Goal: Task Accomplishment & Management: Manage account settings

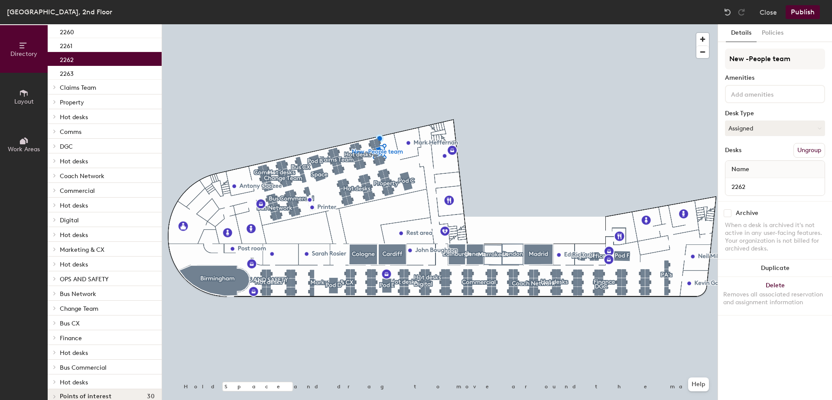
scroll to position [133, 0]
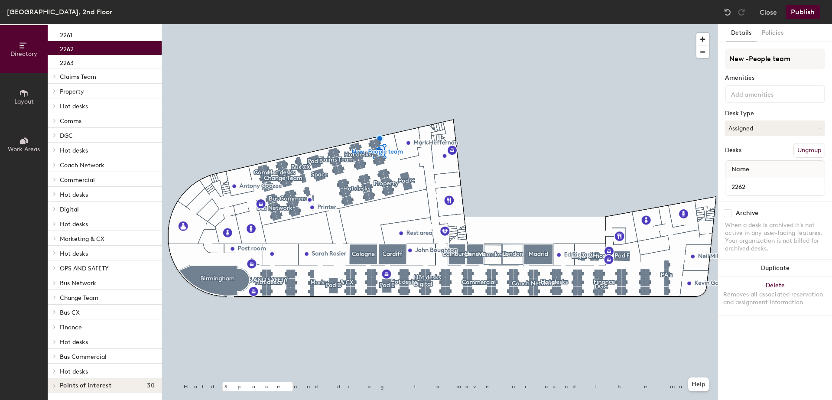
click at [124, 265] on p "OPS AND SAFETY" at bounding box center [107, 267] width 95 height 11
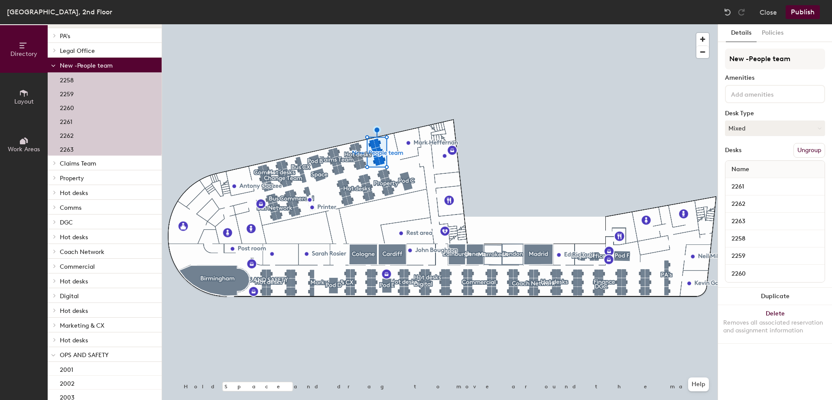
scroll to position [3, 0]
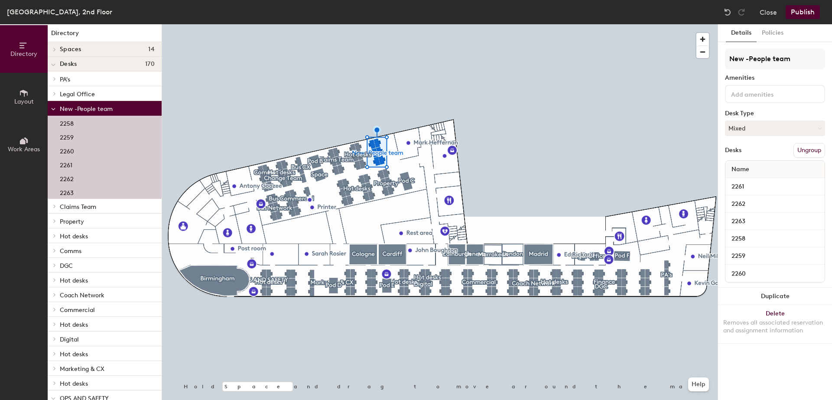
click at [107, 106] on span "New -People team" at bounding box center [86, 108] width 53 height 7
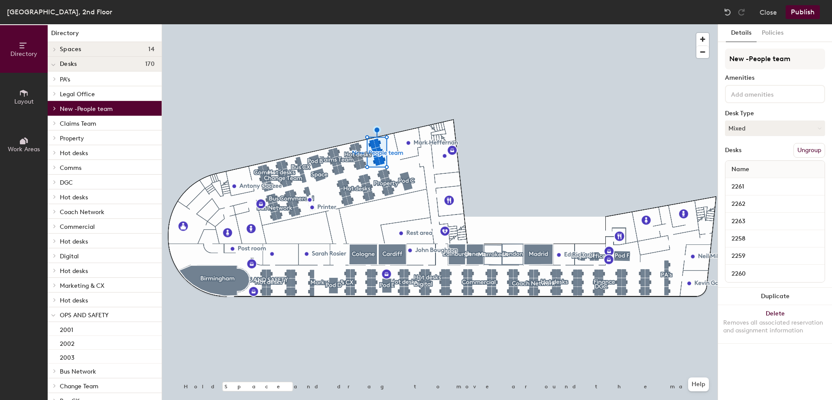
click at [107, 106] on span "New -People team" at bounding box center [86, 108] width 53 height 7
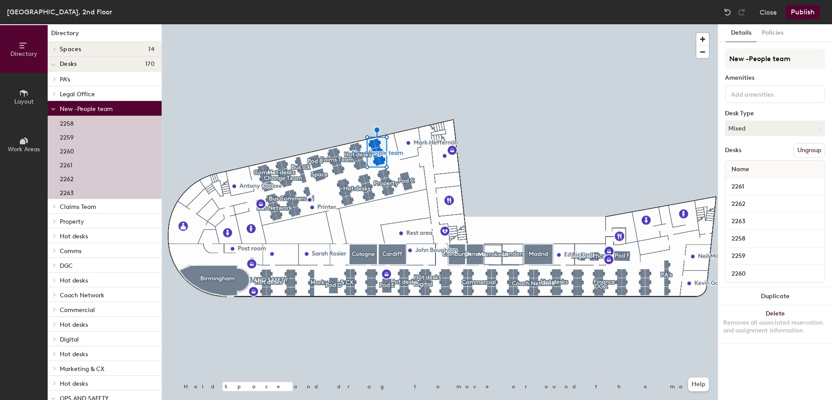
drag, startPoint x: 124, startPoint y: 106, endPoint x: 84, endPoint y: 109, distance: 40.4
click at [84, 109] on span "New -People team" at bounding box center [86, 108] width 53 height 7
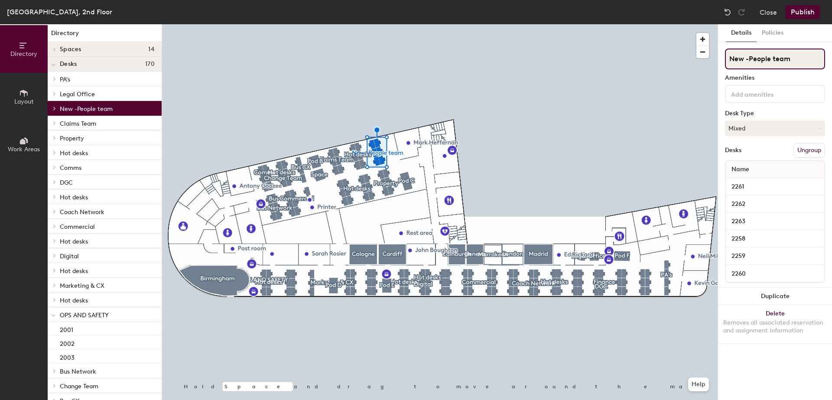
click at [792, 58] on input "New -People team" at bounding box center [775, 59] width 100 height 21
drag, startPoint x: 792, startPoint y: 58, endPoint x: 748, endPoint y: 57, distance: 44.2
click at [748, 57] on input "New -People team" at bounding box center [775, 59] width 100 height 21
type input "New -Team"
click at [797, 11] on button "Publish" at bounding box center [802, 12] width 34 height 14
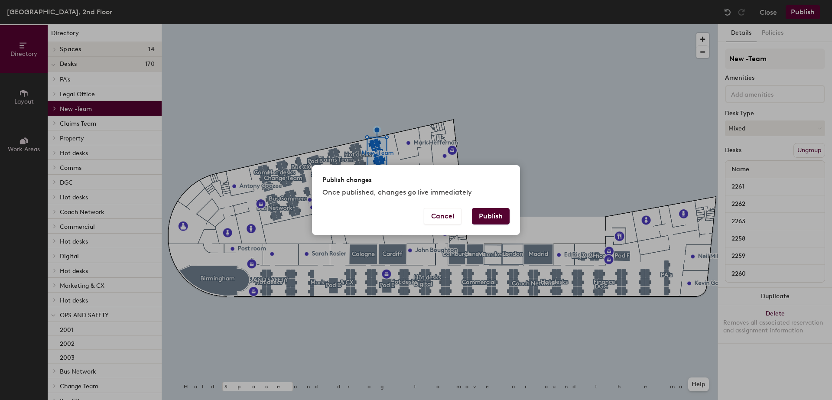
click at [493, 216] on button "Publish" at bounding box center [491, 216] width 38 height 16
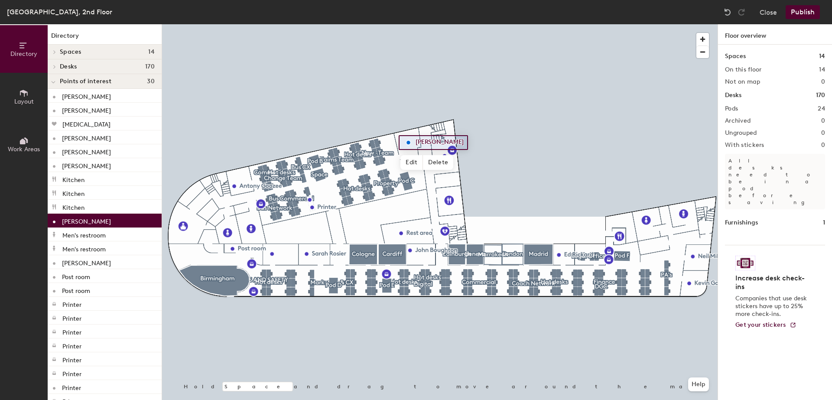
click at [99, 222] on p "Mark Heffernan" at bounding box center [86, 220] width 49 height 10
click at [121, 219] on div "Mark Heffernan" at bounding box center [105, 221] width 114 height 14
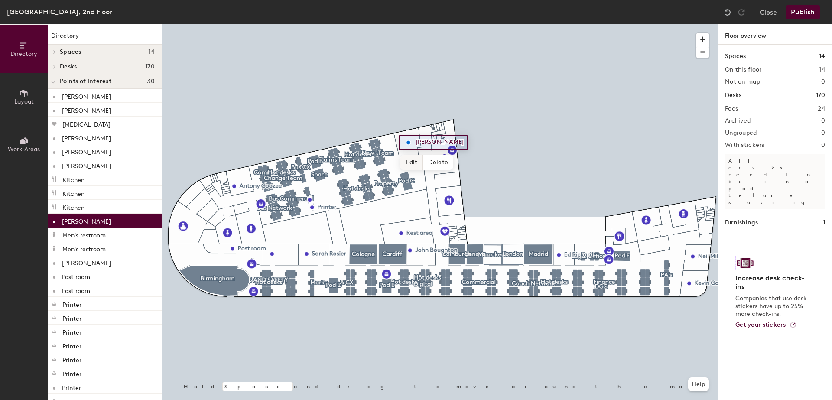
click at [411, 159] on span "Edit" at bounding box center [411, 162] width 23 height 15
type input "M"
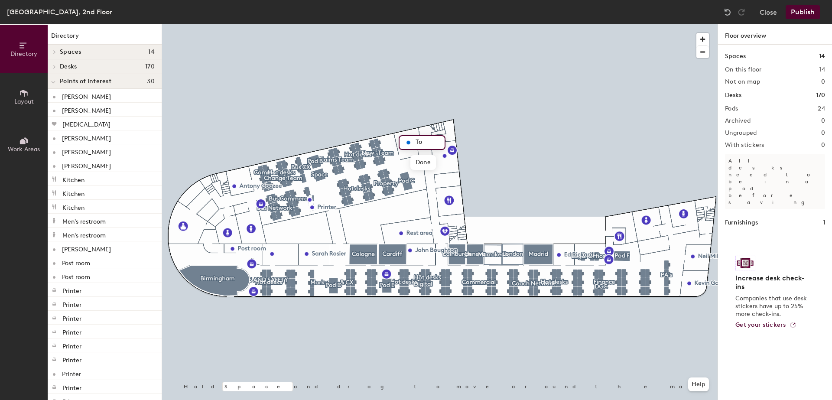
type input "T"
type input "TBC"
click at [309, 272] on span "Edit" at bounding box center [310, 273] width 23 height 15
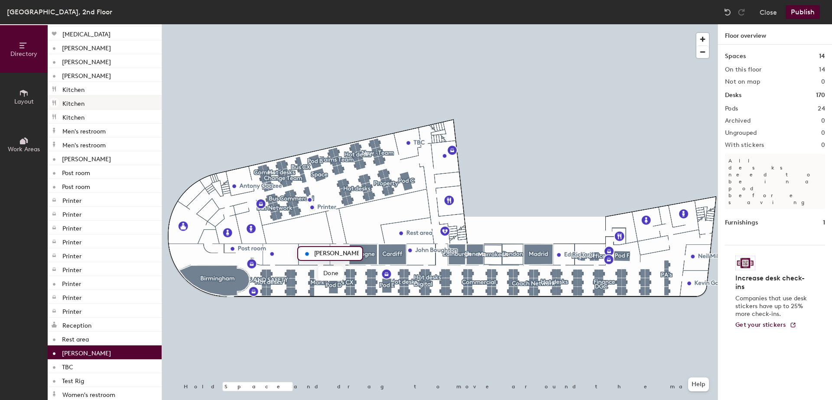
scroll to position [112, 0]
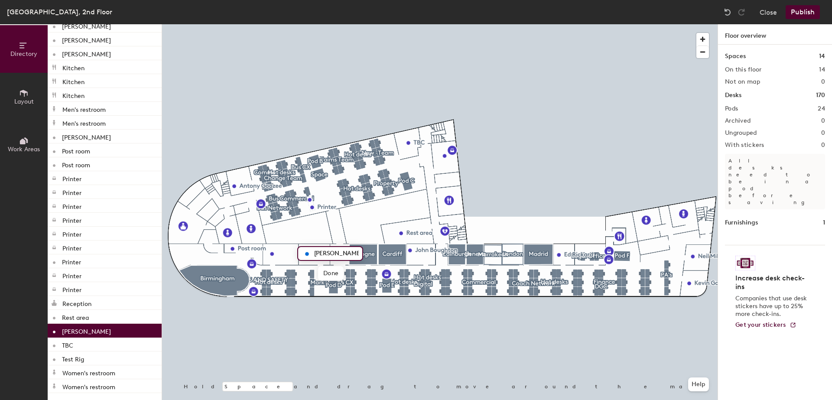
click at [120, 332] on div "Sarah Rosier" at bounding box center [105, 331] width 114 height 14
click at [313, 277] on span "Edit" at bounding box center [310, 273] width 23 height 15
click at [352, 252] on input "Sarah Rosier" at bounding box center [335, 253] width 47 height 12
type input "[PERSON_NAME] & [PERSON_NAME]"
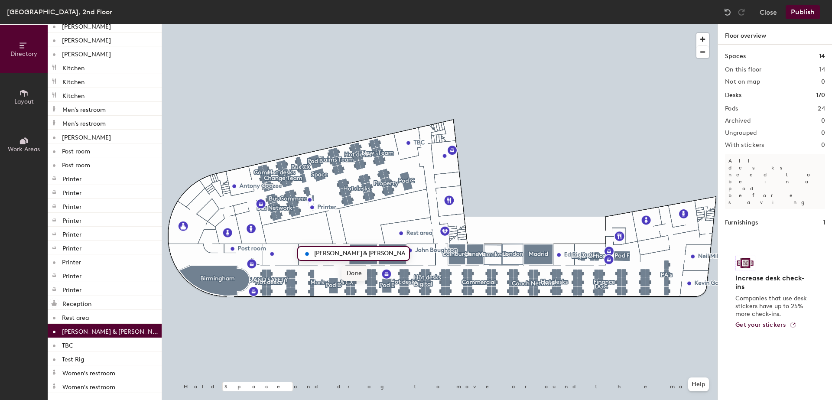
click at [355, 271] on span "Done" at bounding box center [354, 273] width 26 height 15
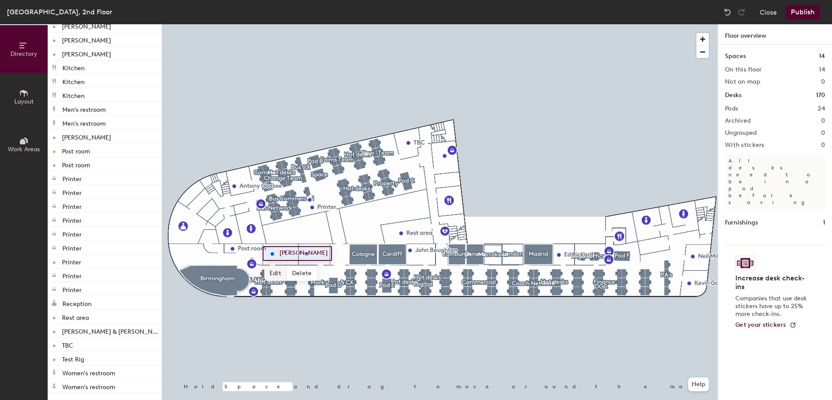
click at [273, 274] on span "Edit" at bounding box center [275, 273] width 23 height 15
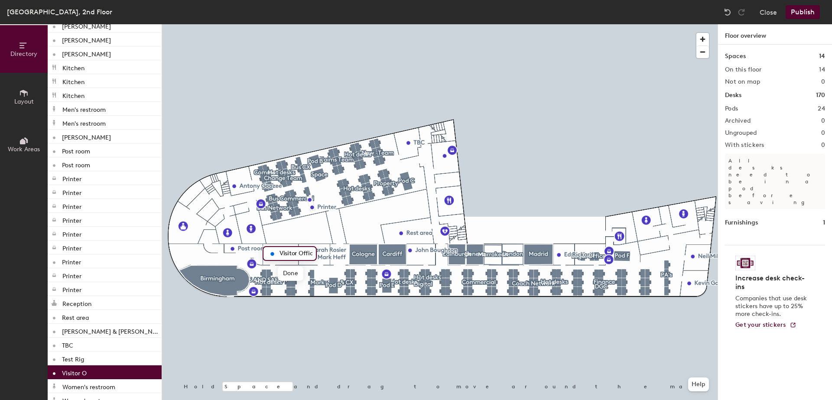
scroll to position [0, 0]
type input "Visitor Office"
click at [298, 271] on span "Done" at bounding box center [300, 273] width 26 height 15
click at [803, 13] on button "Publish" at bounding box center [802, 12] width 34 height 14
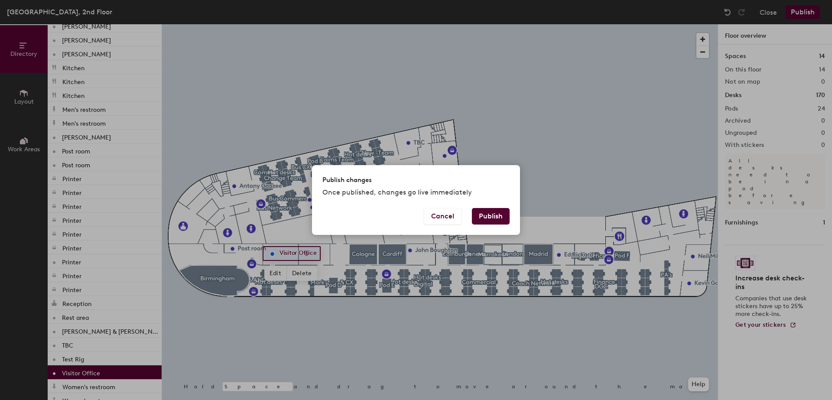
click at [500, 217] on button "Publish" at bounding box center [491, 216] width 38 height 16
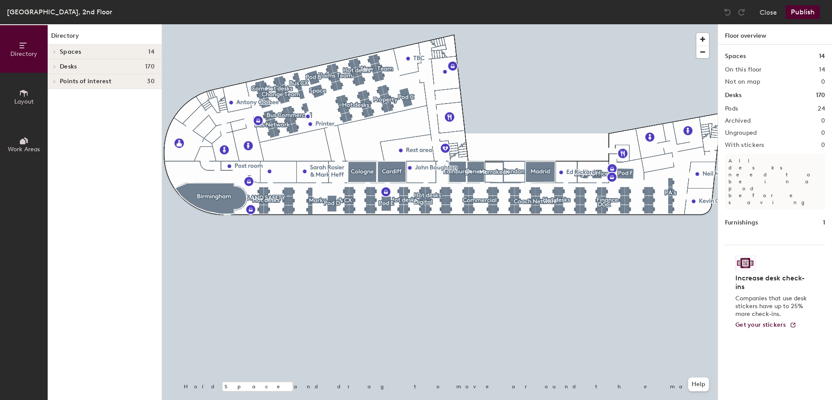
click at [26, 96] on icon at bounding box center [24, 93] width 10 height 10
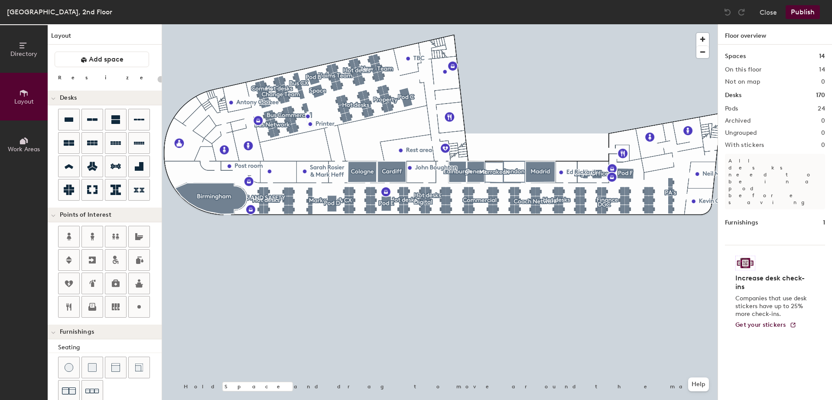
click at [25, 43] on icon at bounding box center [24, 46] width 10 height 10
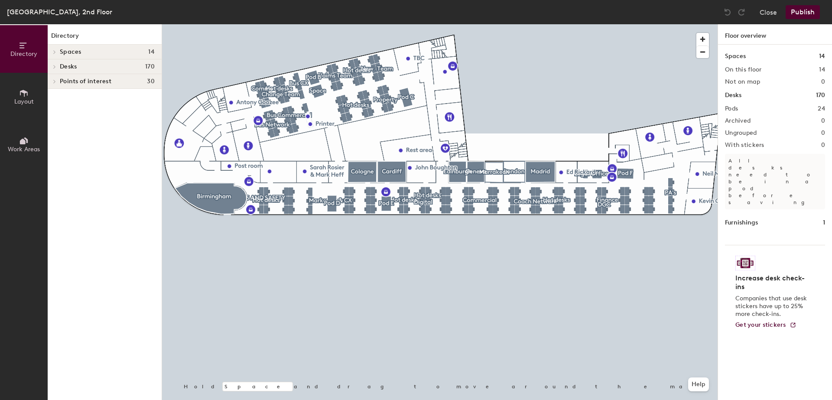
click at [796, 9] on button "Publish" at bounding box center [802, 12] width 34 height 14
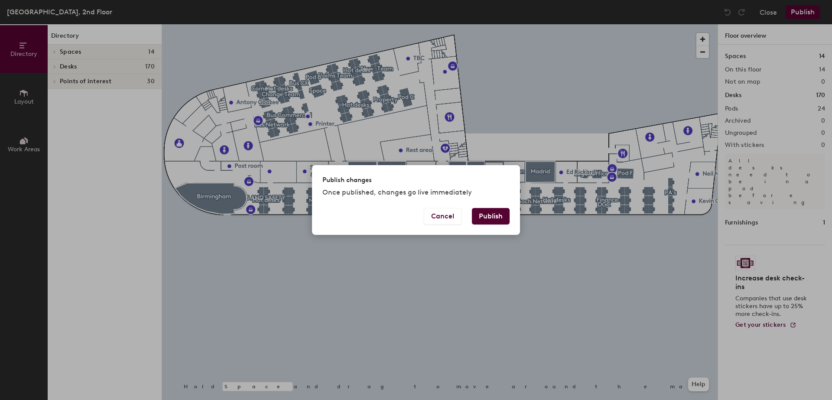
click at [490, 213] on button "Publish" at bounding box center [491, 216] width 38 height 16
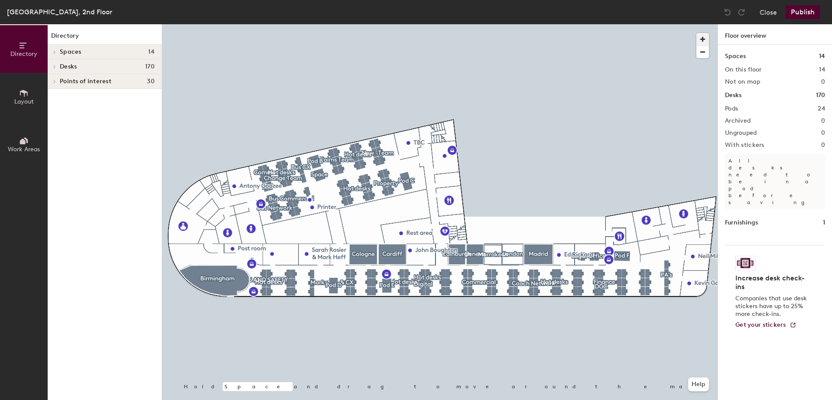
click at [701, 39] on span "button" at bounding box center [702, 39] width 13 height 13
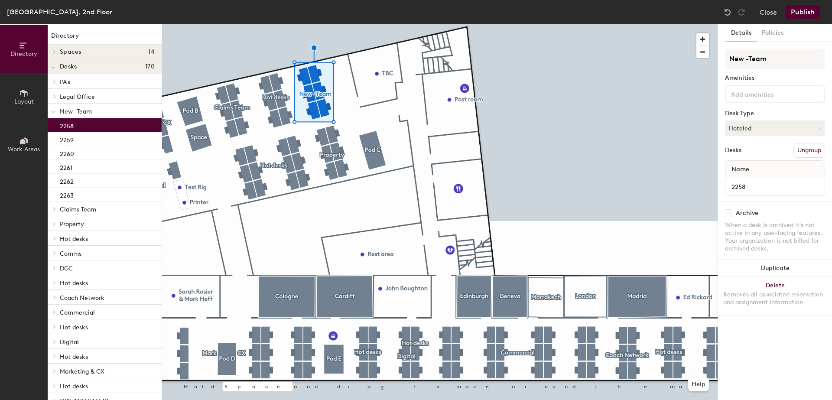
click at [62, 124] on p "2258" at bounding box center [67, 125] width 14 height 10
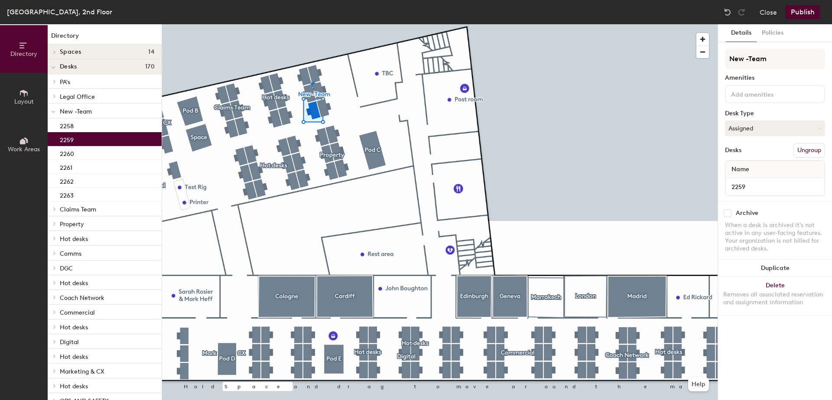
click at [108, 137] on div "2259" at bounding box center [105, 139] width 114 height 14
click at [101, 152] on div "2260" at bounding box center [105, 153] width 114 height 14
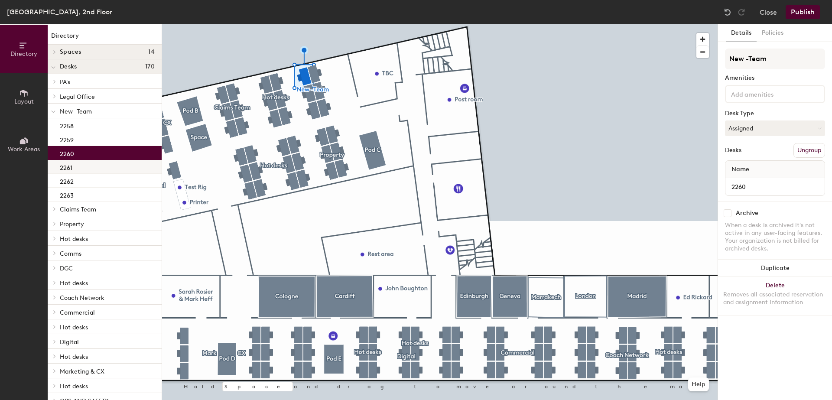
click at [94, 168] on div "2261" at bounding box center [105, 167] width 114 height 14
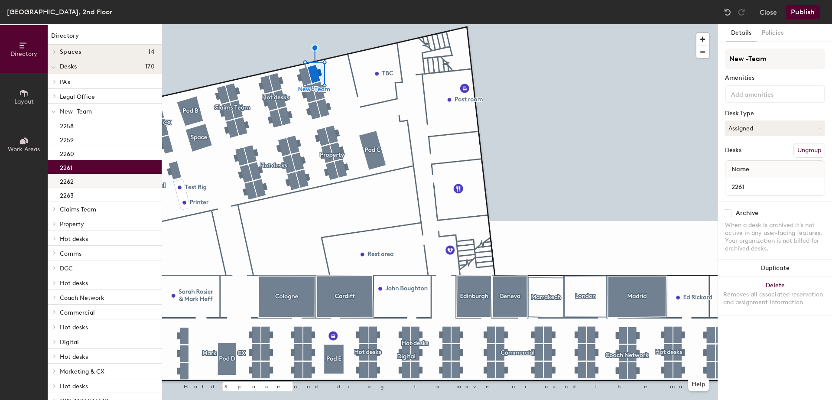
click at [93, 178] on div "2262" at bounding box center [105, 181] width 114 height 14
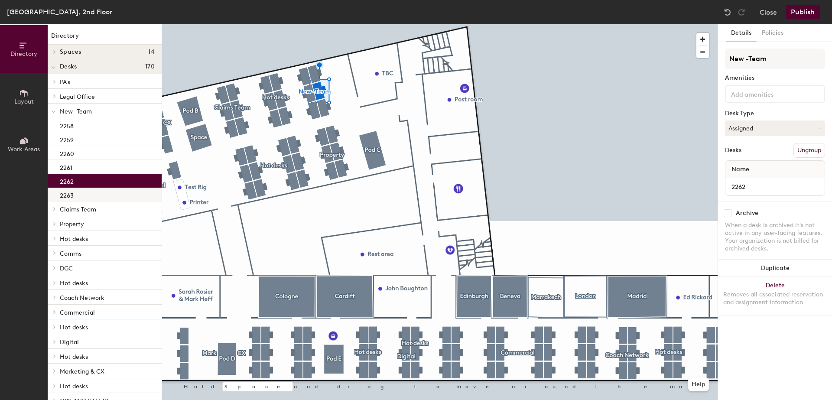
click at [92, 193] on div "2263" at bounding box center [105, 195] width 114 height 14
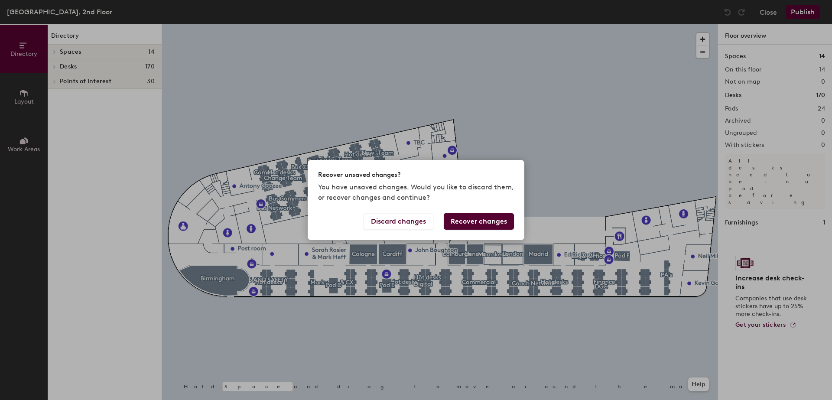
click at [543, 100] on div "Recover unsaved changes? You have unsaved changes. Would you like to discard th…" at bounding box center [416, 200] width 832 height 400
click at [476, 222] on button "Recover changes" at bounding box center [479, 221] width 70 height 16
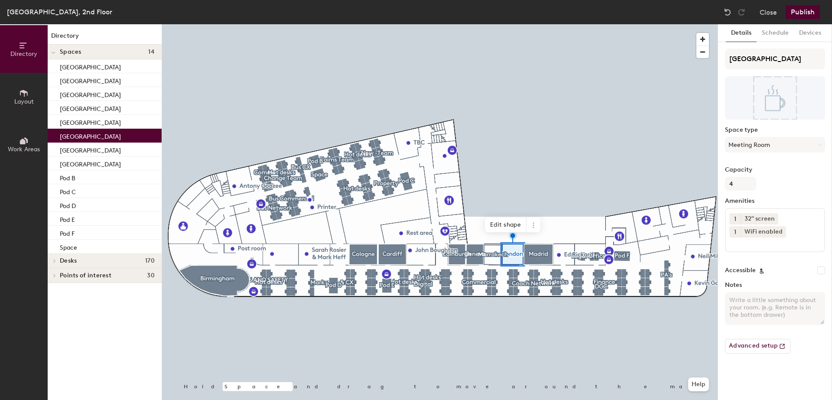
click at [108, 135] on div "[GEOGRAPHIC_DATA]" at bounding box center [105, 136] width 114 height 14
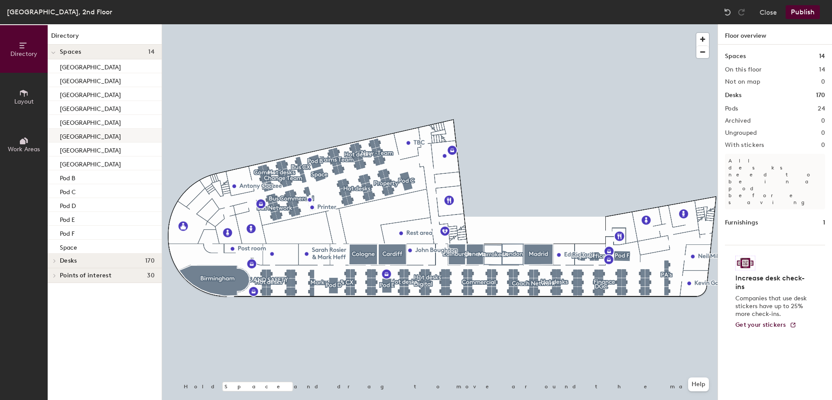
click at [81, 135] on div "[GEOGRAPHIC_DATA]" at bounding box center [105, 136] width 114 height 14
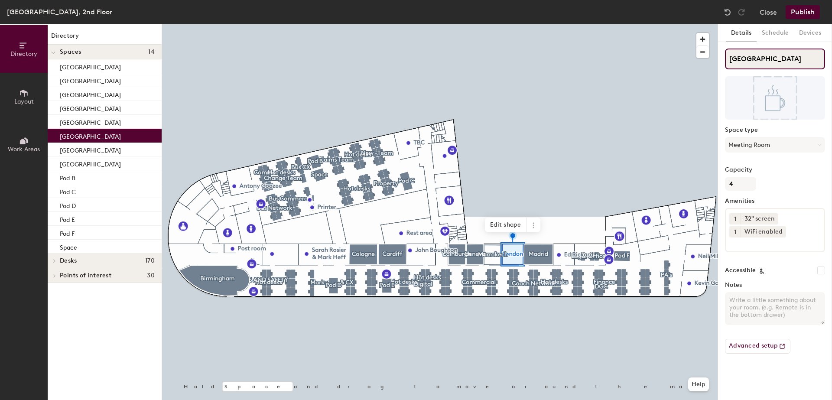
click at [771, 61] on input "[GEOGRAPHIC_DATA]" at bounding box center [775, 59] width 100 height 21
drag, startPoint x: 768, startPoint y: 61, endPoint x: 725, endPoint y: 56, distance: 43.1
click at [725, 56] on input "[GEOGRAPHIC_DATA]" at bounding box center [775, 59] width 100 height 21
drag, startPoint x: 735, startPoint y: 55, endPoint x: 721, endPoint y: 58, distance: 14.0
click at [721, 58] on div "Details Schedule Devices L Space type Meeting Room Capacity 4 Amenities 1 32" s…" at bounding box center [775, 212] width 114 height 376
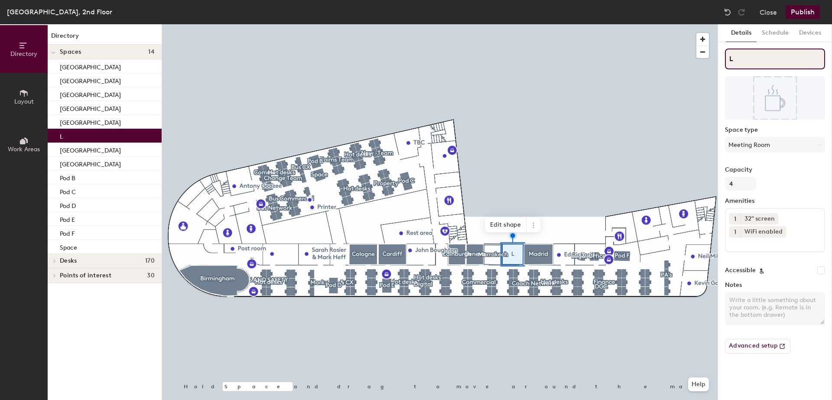
type input "L"
click at [75, 133] on div "L" at bounding box center [105, 136] width 114 height 14
click at [765, 9] on button "Close" at bounding box center [767, 12] width 17 height 14
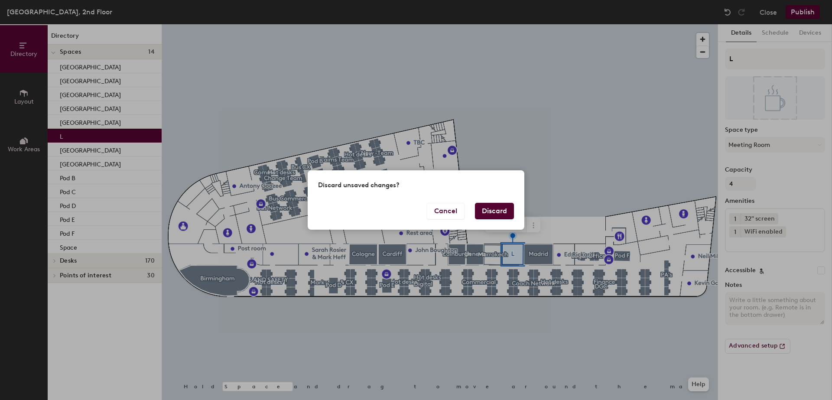
click at [500, 207] on button "Discard" at bounding box center [494, 211] width 39 height 16
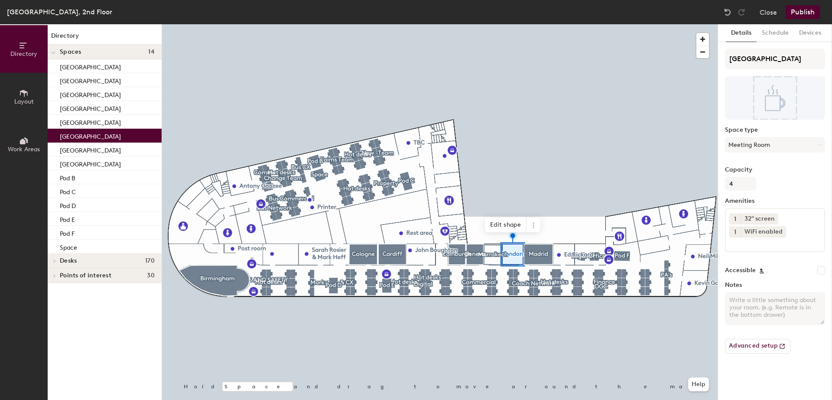
click at [87, 136] on div "[GEOGRAPHIC_DATA]" at bounding box center [105, 136] width 114 height 14
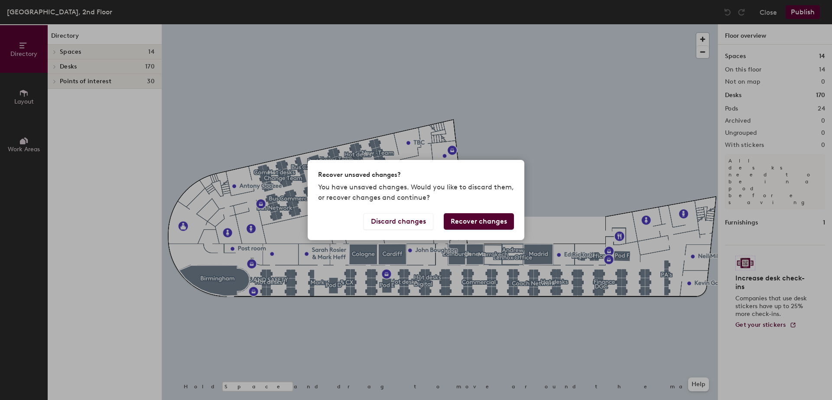
click at [546, 140] on div "Recover unsaved changes? You have unsaved changes. Would you like to discard th…" at bounding box center [416, 200] width 832 height 400
click at [492, 223] on button "Recover changes" at bounding box center [479, 221] width 70 height 16
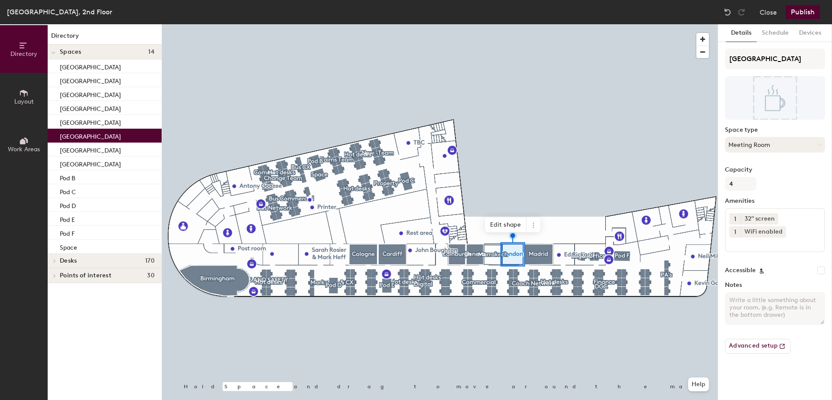
click at [787, 148] on button "Meeting Room" at bounding box center [775, 145] width 100 height 16
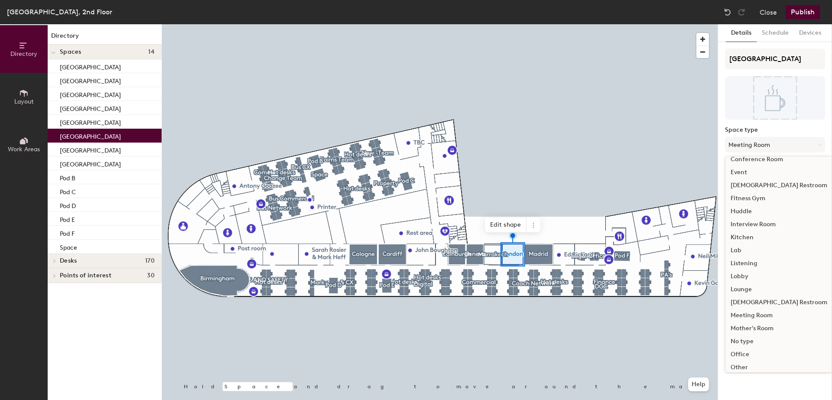
scroll to position [87, 0]
click at [742, 351] on div "Office" at bounding box center [778, 352] width 107 height 13
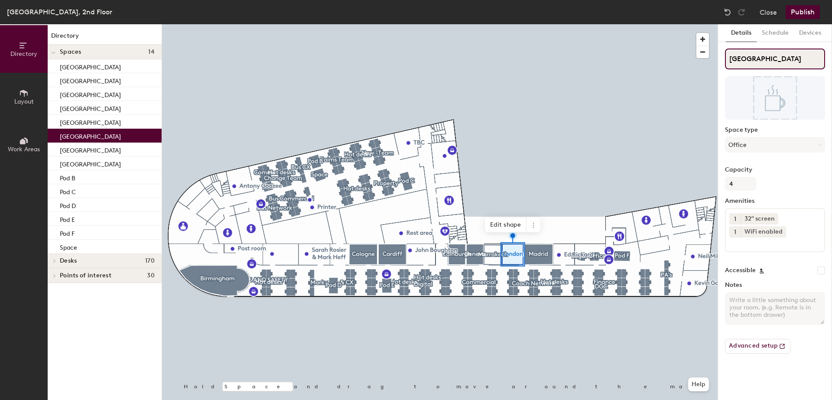
drag, startPoint x: 757, startPoint y: 58, endPoint x: 722, endPoint y: 57, distance: 34.2
click at [722, 57] on div "Details Schedule Devices London Space type Office Capacity 4 Amenities 1 32" sc…" at bounding box center [775, 212] width 114 height 376
type input "L"
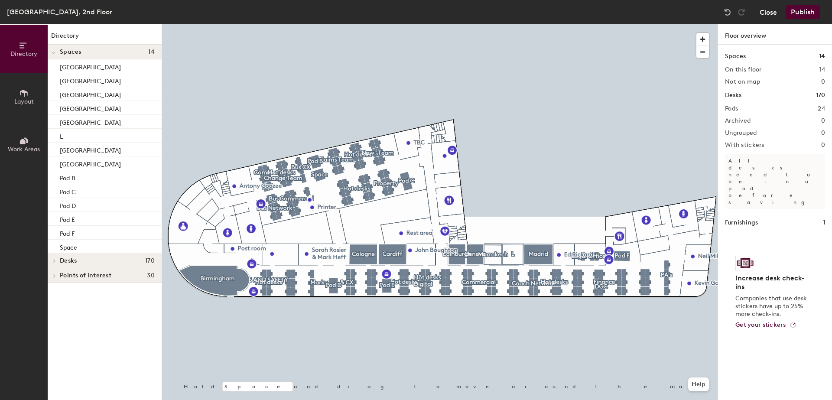
click at [766, 12] on button "Close" at bounding box center [767, 12] width 17 height 14
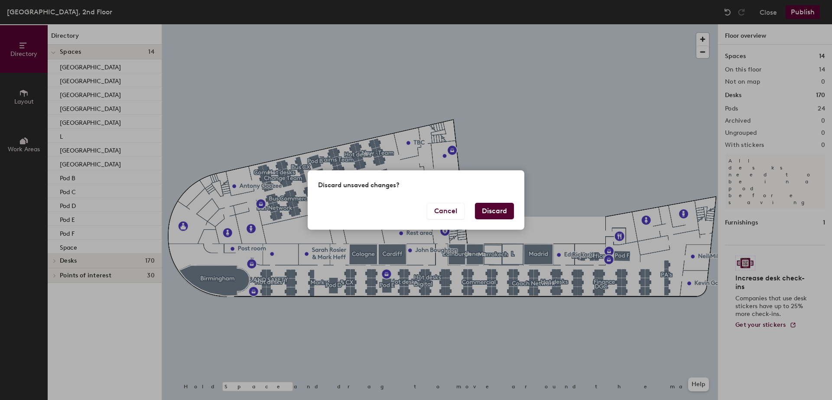
click at [493, 213] on button "Discard" at bounding box center [494, 211] width 39 height 16
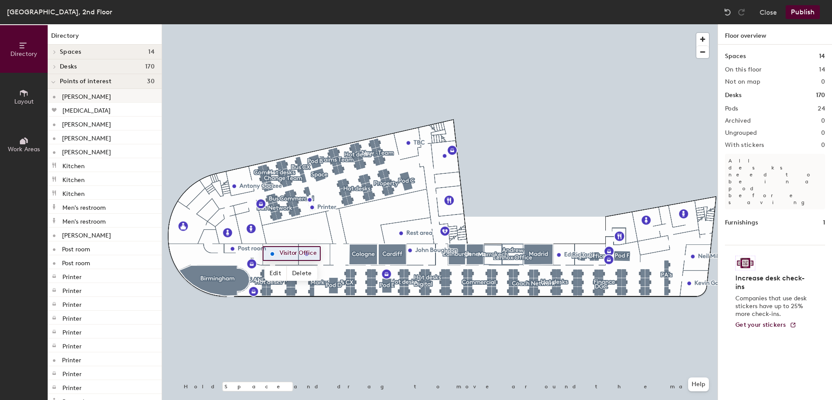
click at [79, 94] on p "[PERSON_NAME]" at bounding box center [86, 96] width 49 height 10
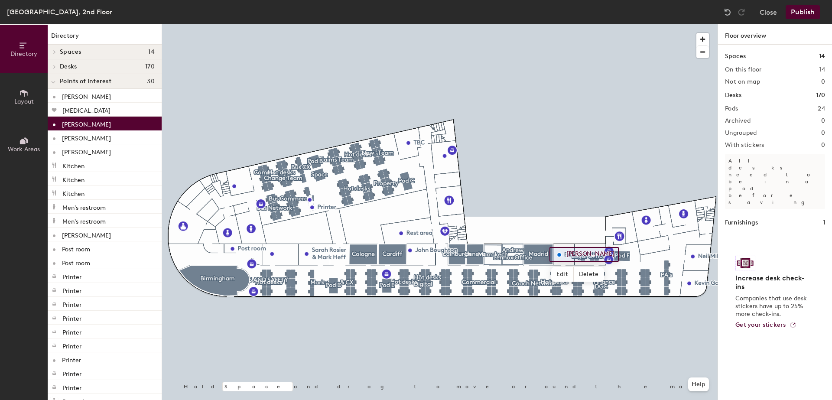
click at [83, 121] on p "[PERSON_NAME]" at bounding box center [86, 123] width 49 height 10
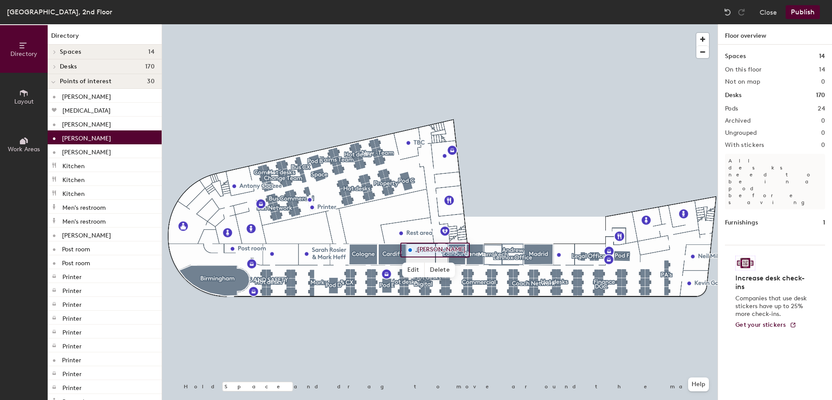
click at [86, 135] on p "[PERSON_NAME]" at bounding box center [86, 137] width 49 height 10
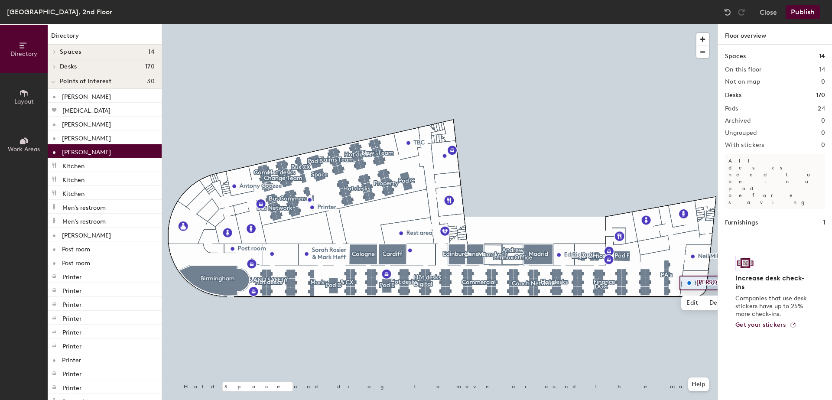
click at [90, 150] on p "[PERSON_NAME]" at bounding box center [86, 151] width 49 height 10
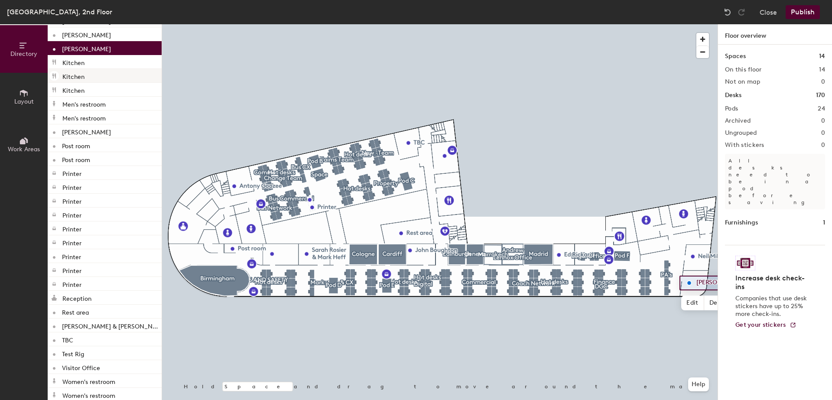
scroll to position [112, 0]
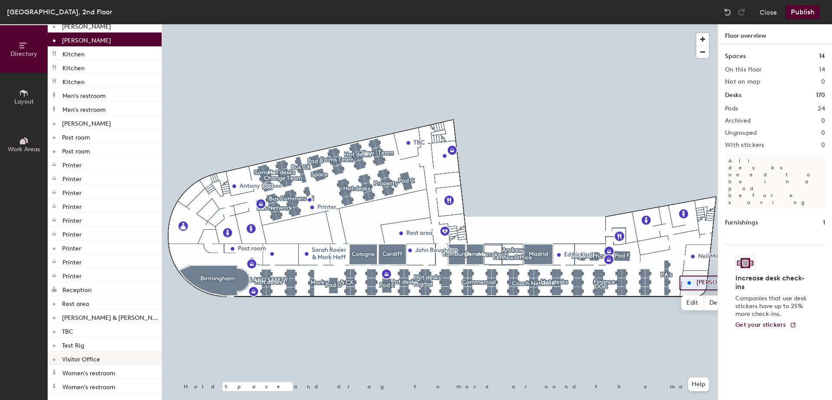
click at [121, 361] on div "Visitor Office" at bounding box center [105, 358] width 114 height 14
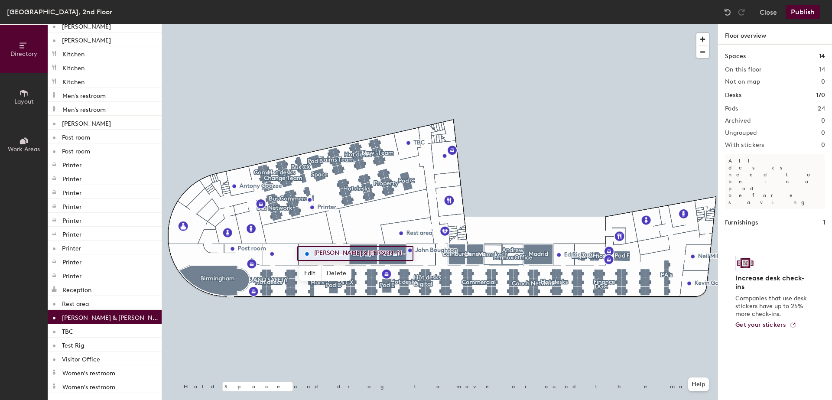
click at [113, 317] on p "[PERSON_NAME] & [PERSON_NAME]" at bounding box center [111, 316] width 98 height 10
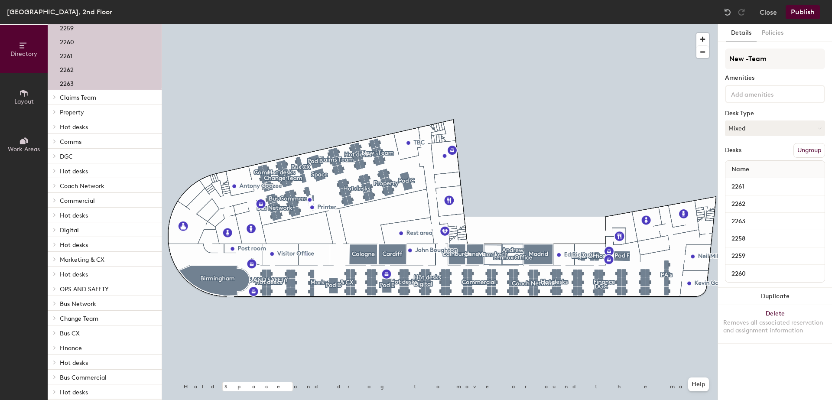
scroll to position [548, 0]
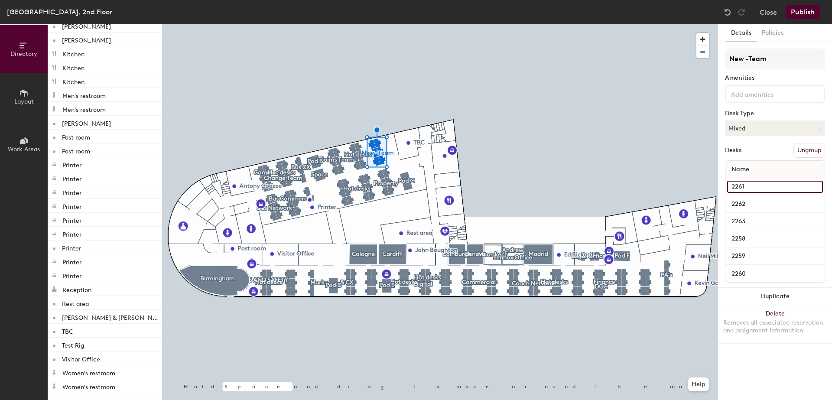
click at [742, 188] on input "2261" at bounding box center [775, 187] width 96 height 12
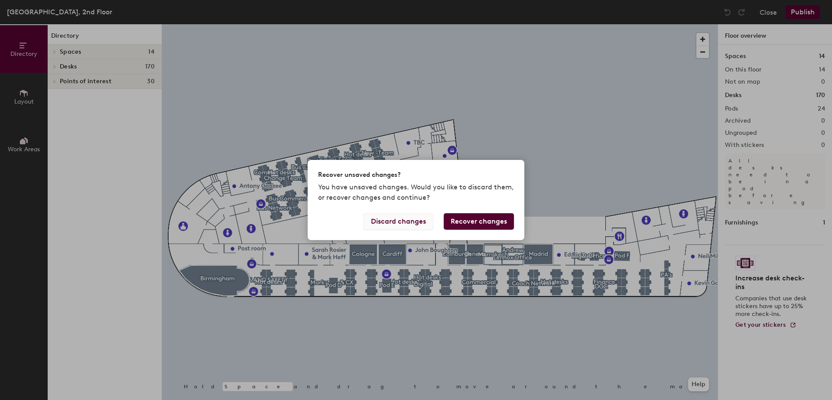
click at [405, 220] on button "Discard changes" at bounding box center [398, 221] width 70 height 16
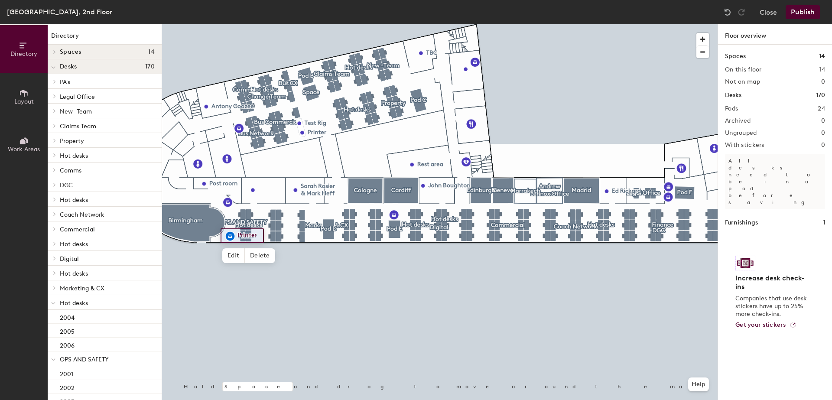
click at [361, 24] on div at bounding box center [439, 24] width 555 height 0
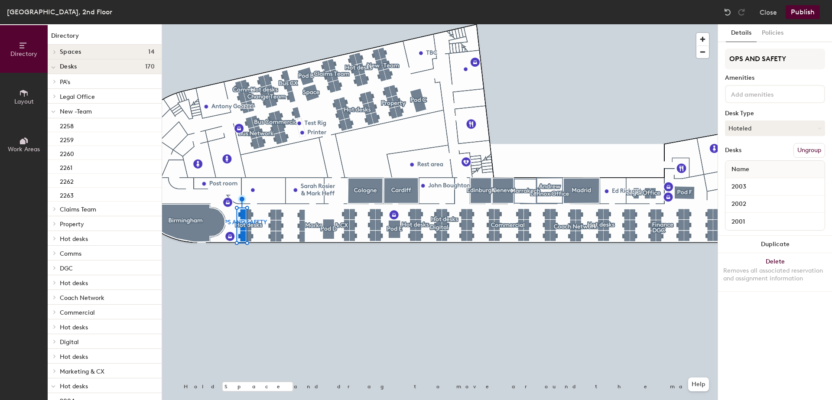
click at [82, 51] on h4 "Spaces 14" at bounding box center [107, 52] width 95 height 7
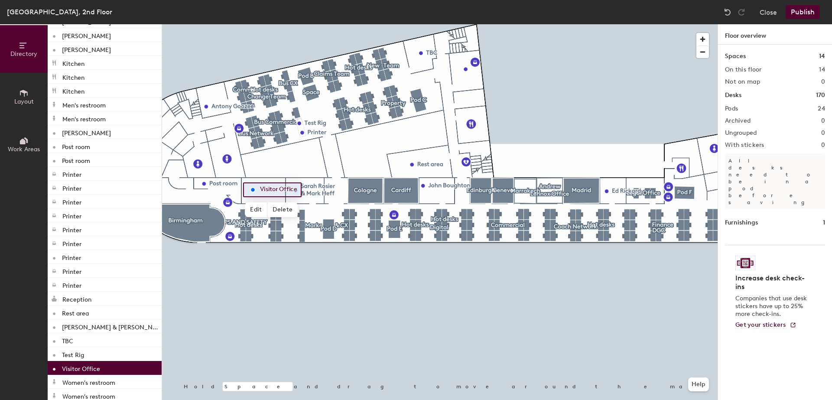
scroll to position [826, 0]
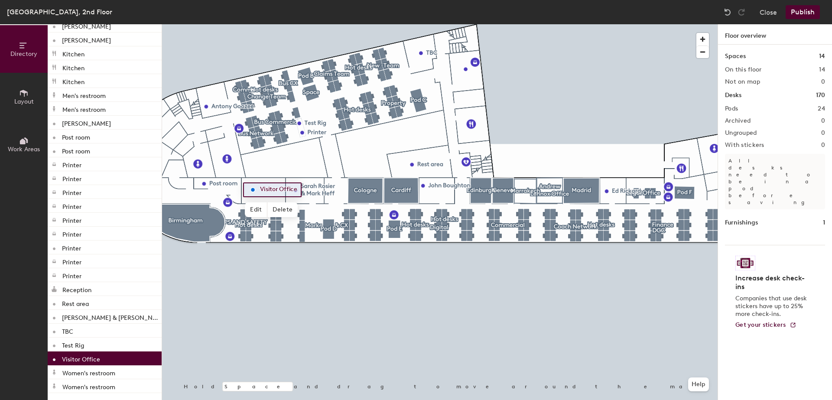
click at [123, 358] on div "Visitor Office" at bounding box center [105, 358] width 114 height 14
click at [255, 210] on span "Edit" at bounding box center [256, 209] width 23 height 15
click at [284, 211] on span "Done" at bounding box center [281, 209] width 26 height 15
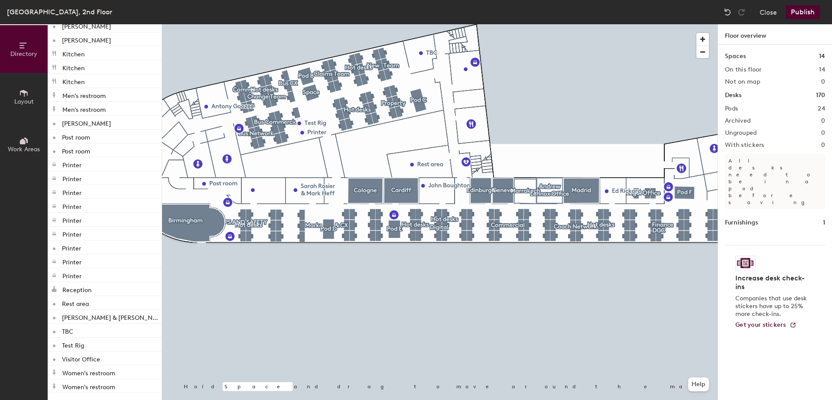
click at [805, 13] on button "Publish" at bounding box center [802, 12] width 34 height 14
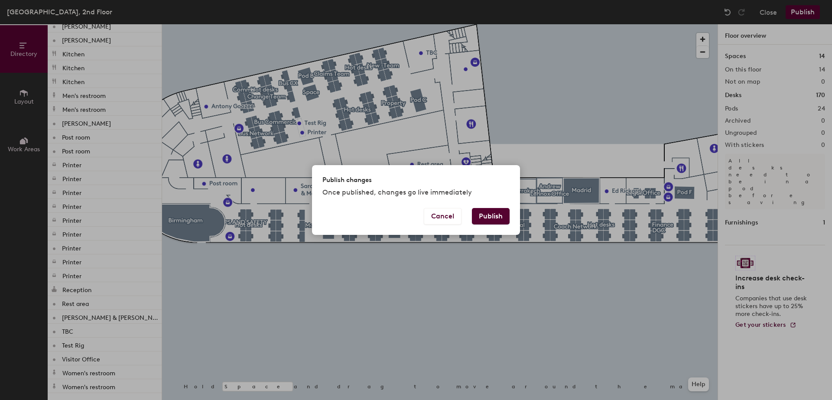
click at [492, 219] on button "Publish" at bounding box center [491, 216] width 38 height 16
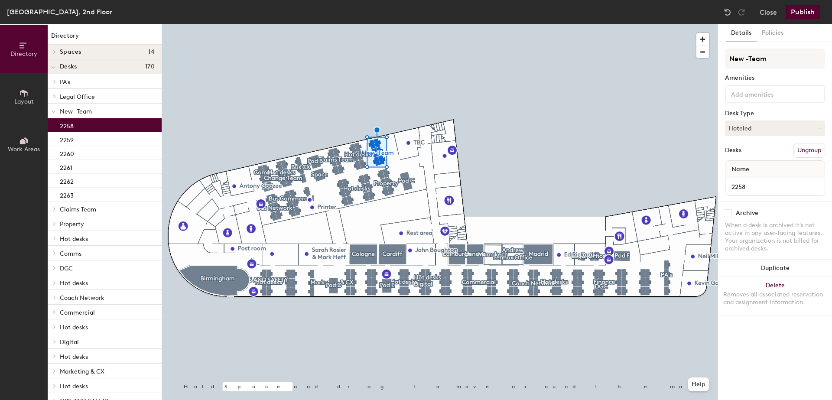
click at [73, 123] on p "2258" at bounding box center [67, 125] width 14 height 10
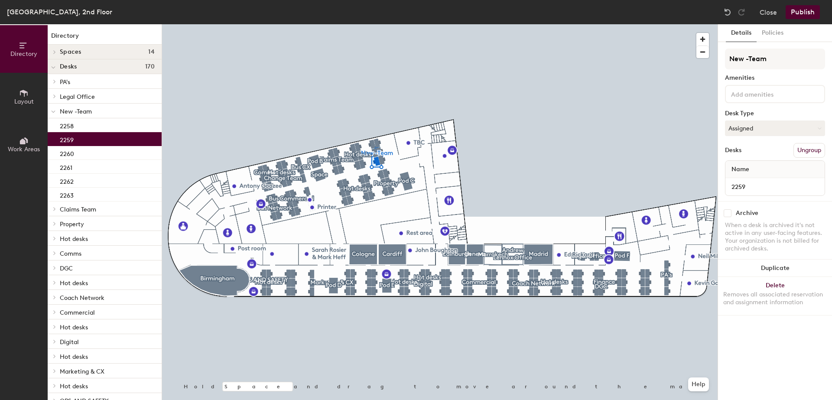
click at [73, 137] on p "2259" at bounding box center [67, 139] width 14 height 10
click at [74, 152] on p "2260" at bounding box center [67, 153] width 14 height 10
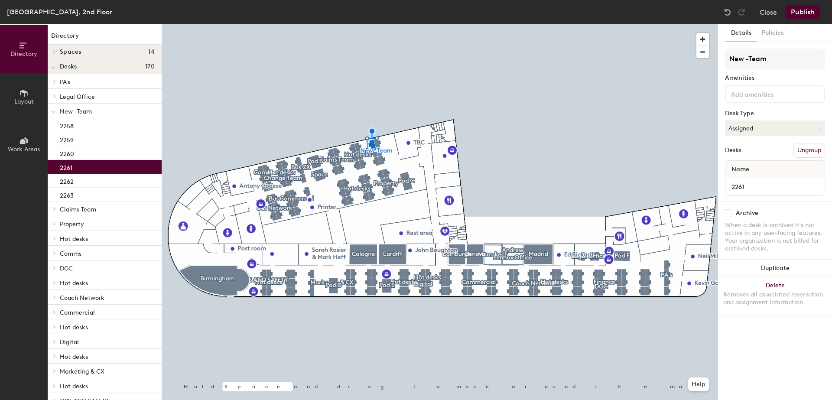
click at [74, 164] on div "2261" at bounding box center [105, 167] width 114 height 14
click at [75, 178] on div "2262" at bounding box center [105, 181] width 114 height 14
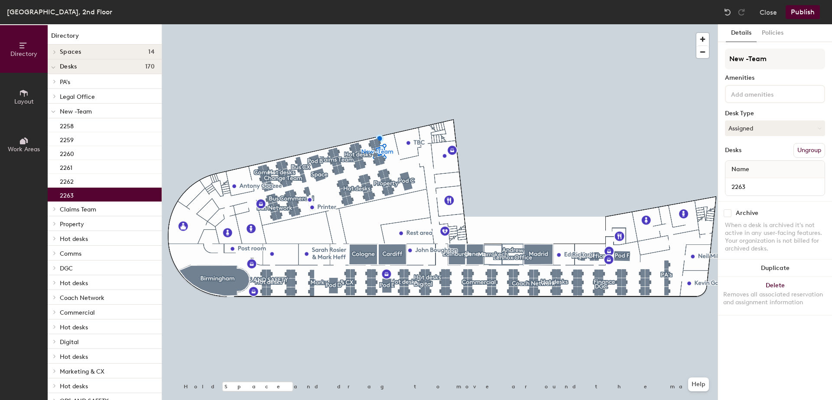
click at [78, 191] on div "2263" at bounding box center [105, 195] width 114 height 14
click at [263, 24] on div at bounding box center [439, 24] width 555 height 0
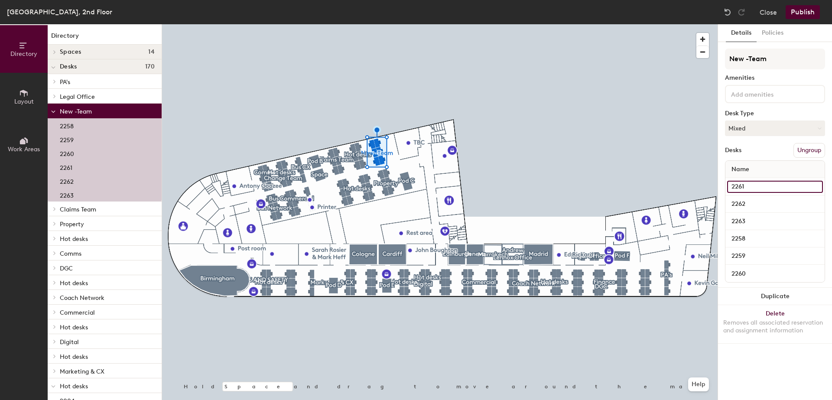
click at [745, 184] on input "2261" at bounding box center [775, 187] width 96 height 12
click at [739, 203] on input "2262" at bounding box center [775, 204] width 96 height 12
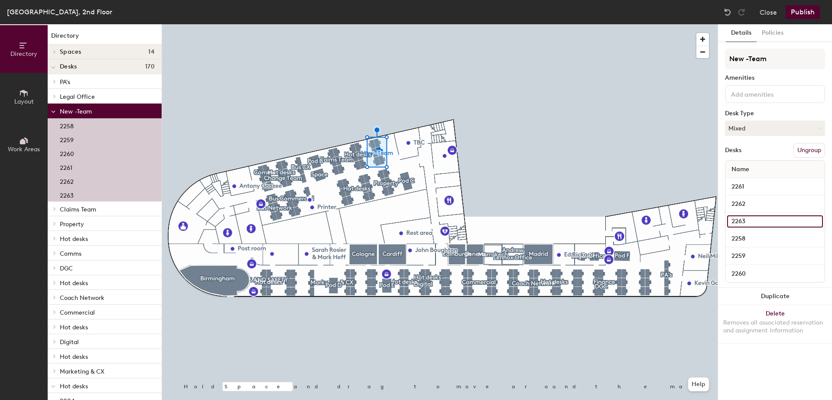
click at [739, 219] on input "2263" at bounding box center [775, 221] width 96 height 12
click at [741, 241] on input "2258" at bounding box center [775, 239] width 96 height 12
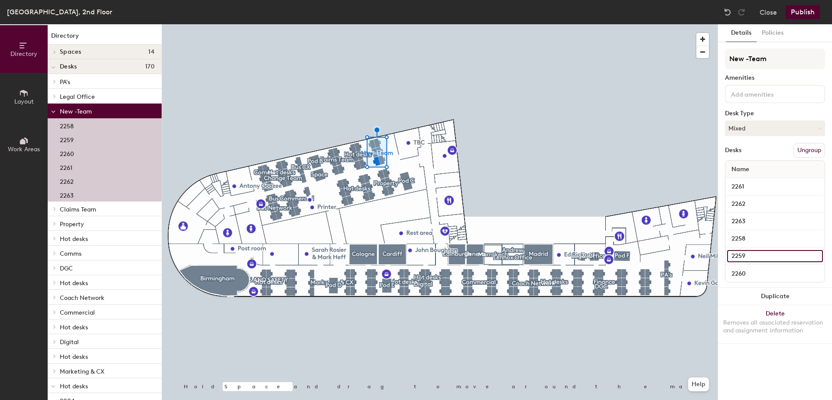
click at [741, 257] on input "2259" at bounding box center [775, 256] width 96 height 12
click at [744, 273] on input "2260" at bounding box center [775, 273] width 96 height 12
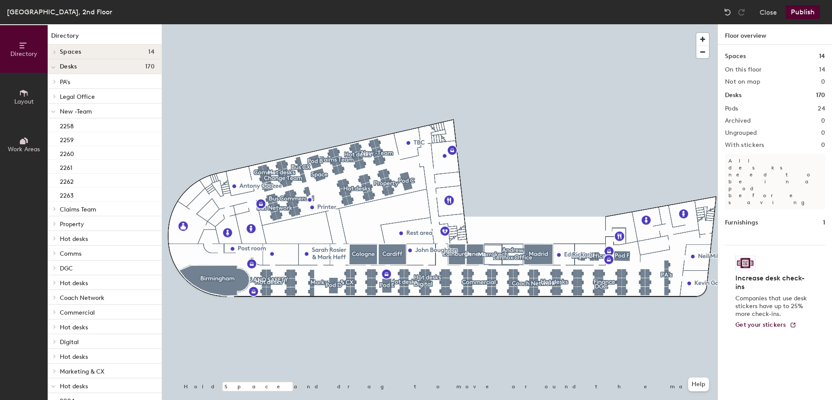
click at [28, 142] on icon at bounding box center [24, 141] width 10 height 10
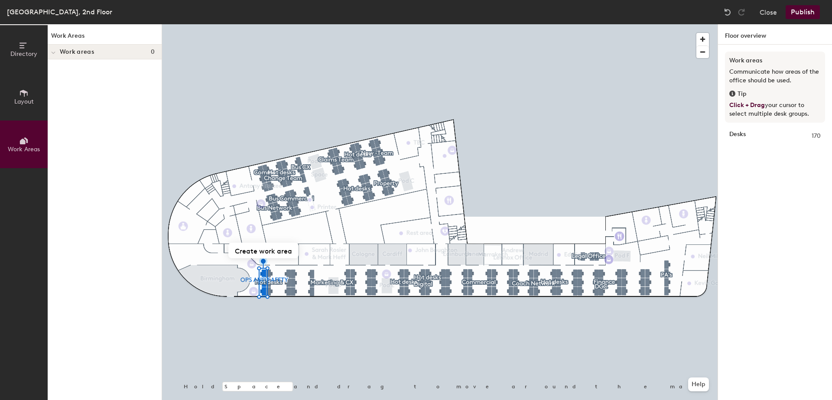
click at [24, 95] on icon at bounding box center [24, 93] width 8 height 7
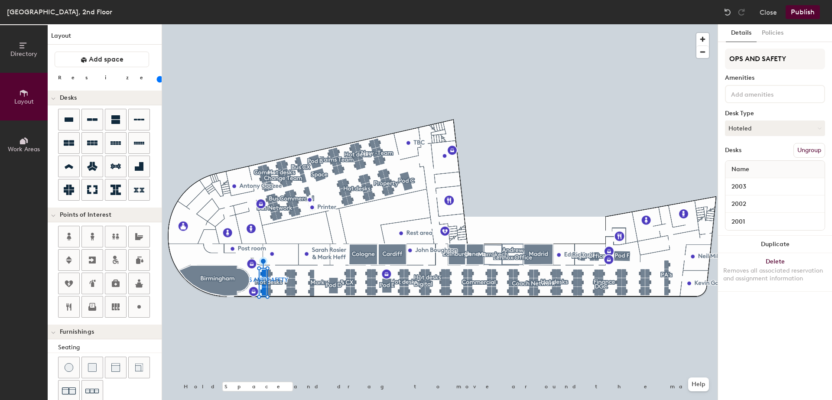
click at [23, 45] on icon at bounding box center [24, 46] width 10 height 10
